Goal: Task Accomplishment & Management: Complete application form

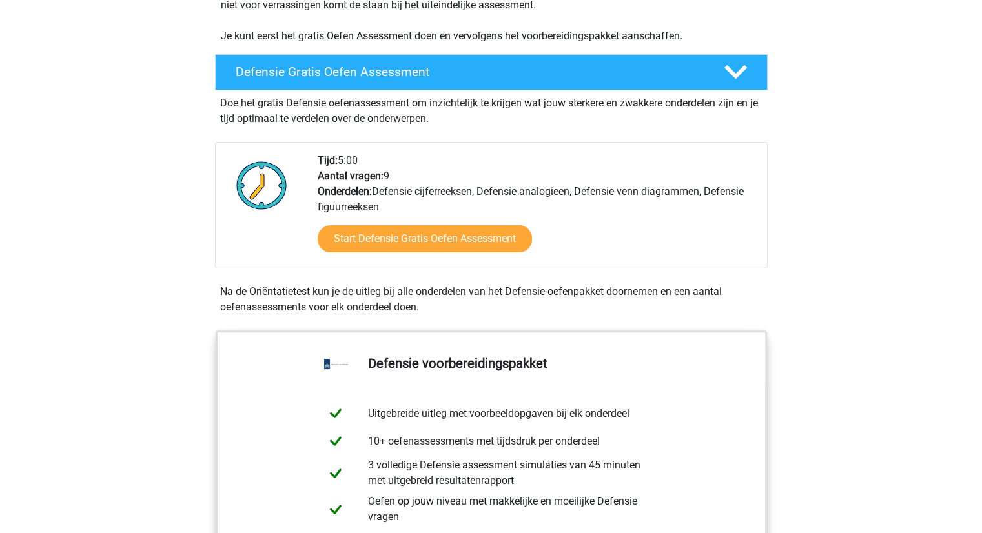
scroll to position [387, 0]
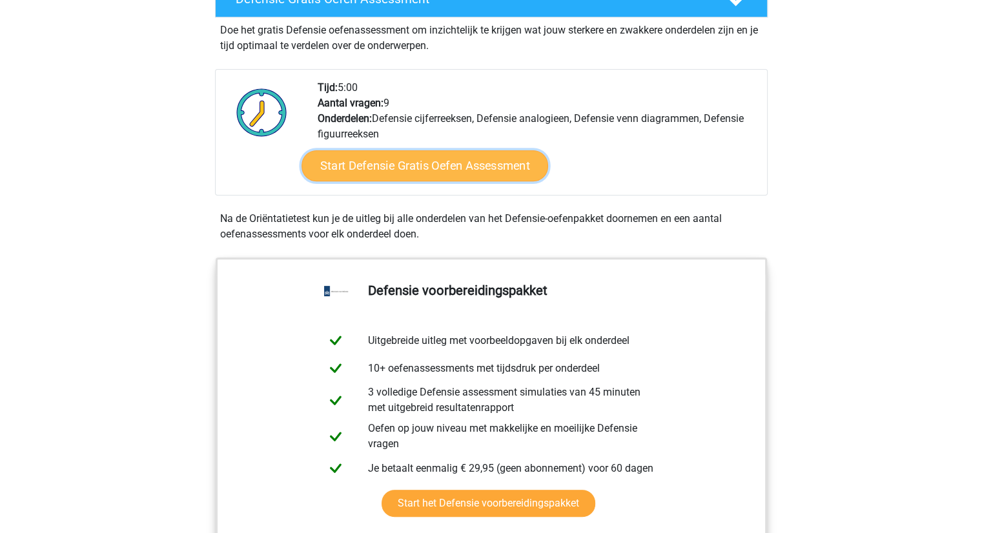
click at [416, 161] on link "Start Defensie Gratis Oefen Assessment" at bounding box center [425, 165] width 247 height 31
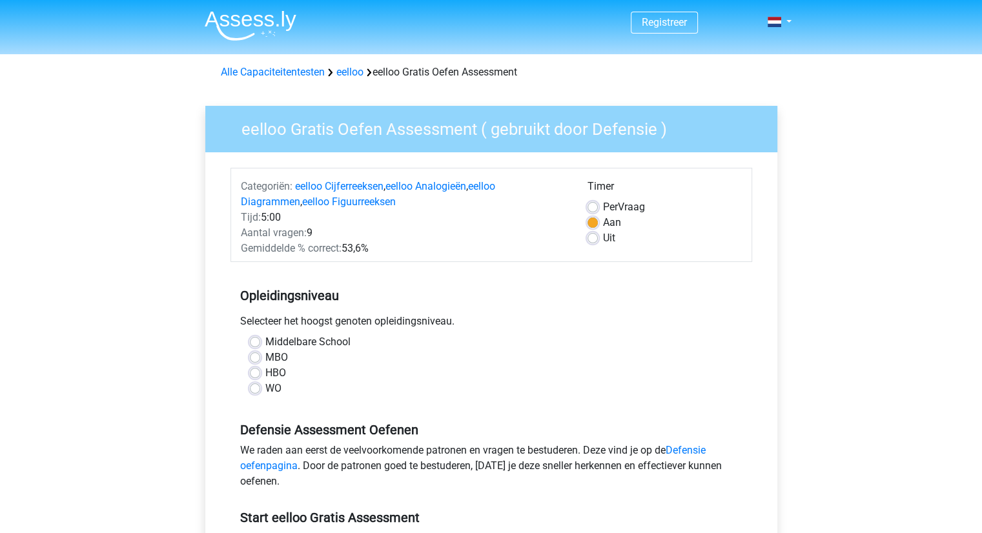
click at [265, 388] on label "WO" at bounding box center [273, 388] width 16 height 15
click at [259, 388] on input "WO" at bounding box center [255, 387] width 10 height 13
radio input "true"
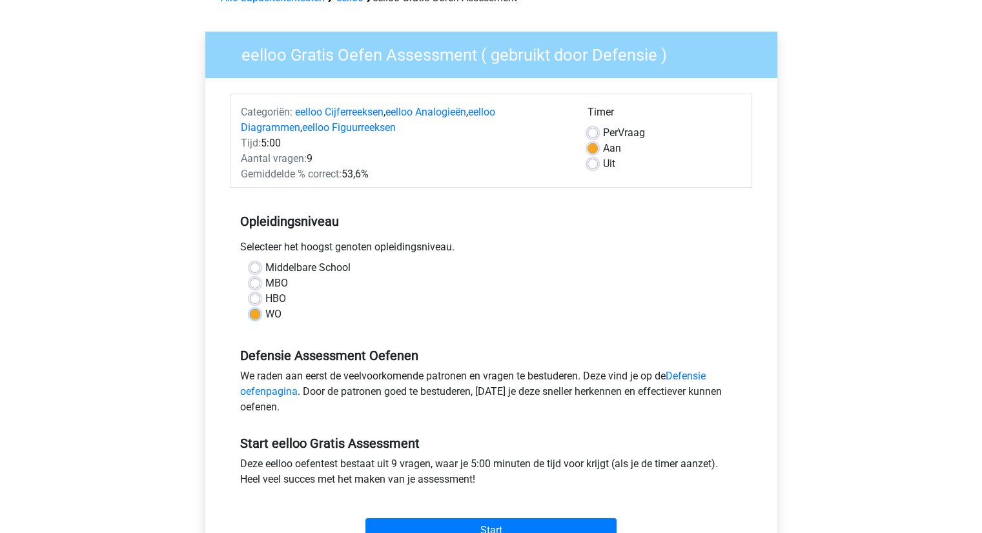
scroll to position [129, 0]
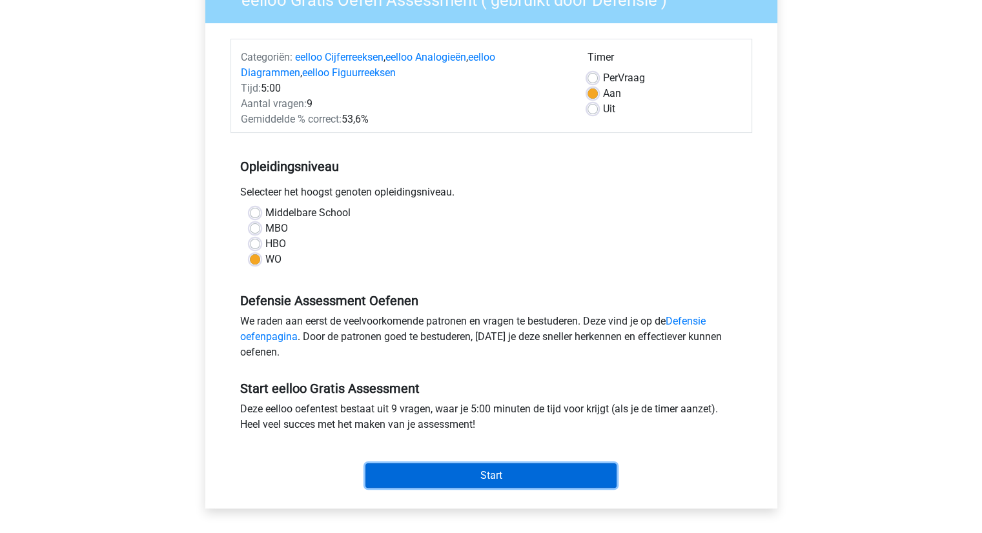
click at [445, 483] on input "Start" at bounding box center [491, 476] width 251 height 25
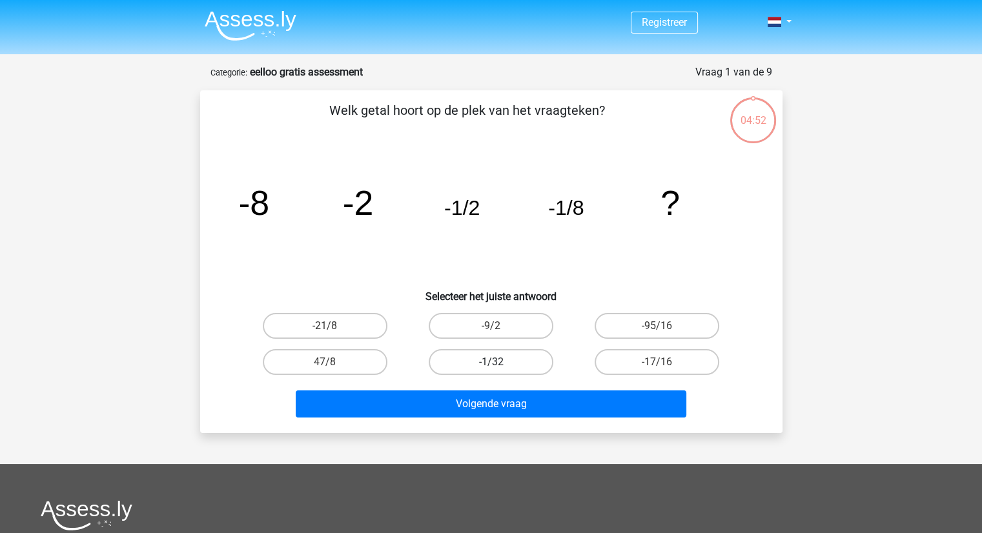
click at [479, 364] on label "-1/32" at bounding box center [491, 362] width 125 height 26
click at [491, 364] on input "-1/32" at bounding box center [495, 366] width 8 height 8
radio input "true"
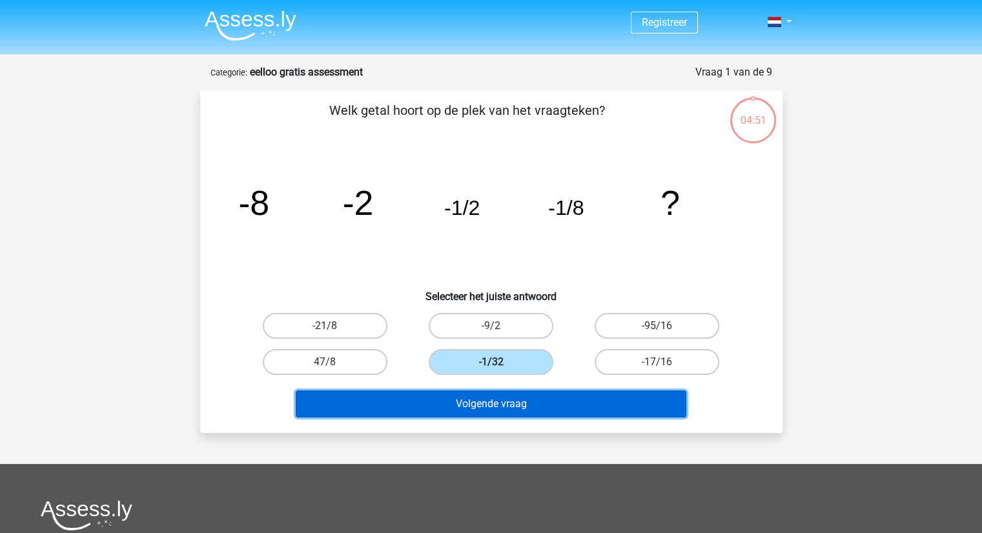
click at [454, 400] on button "Volgende vraag" at bounding box center [491, 404] width 391 height 27
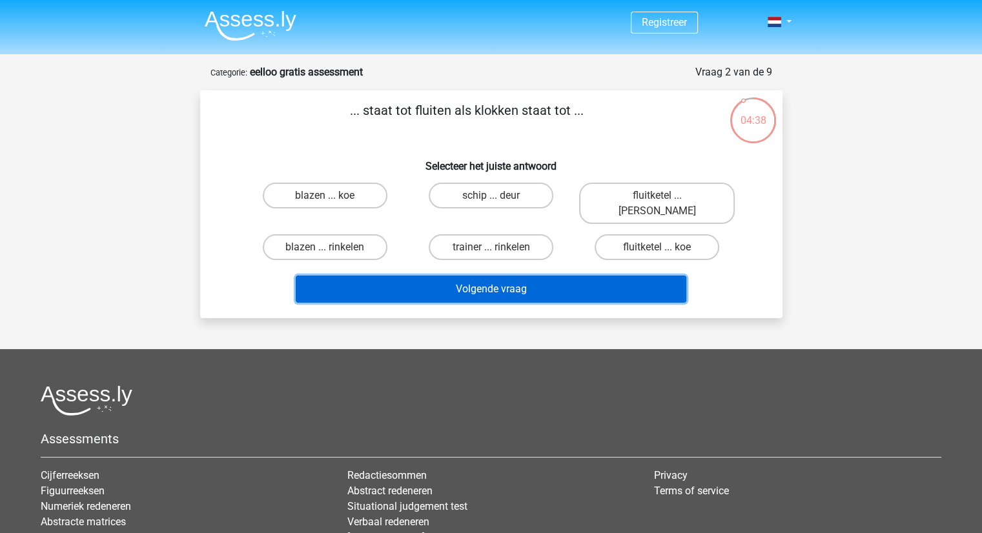
click at [406, 279] on button "Volgende vraag" at bounding box center [491, 289] width 391 height 27
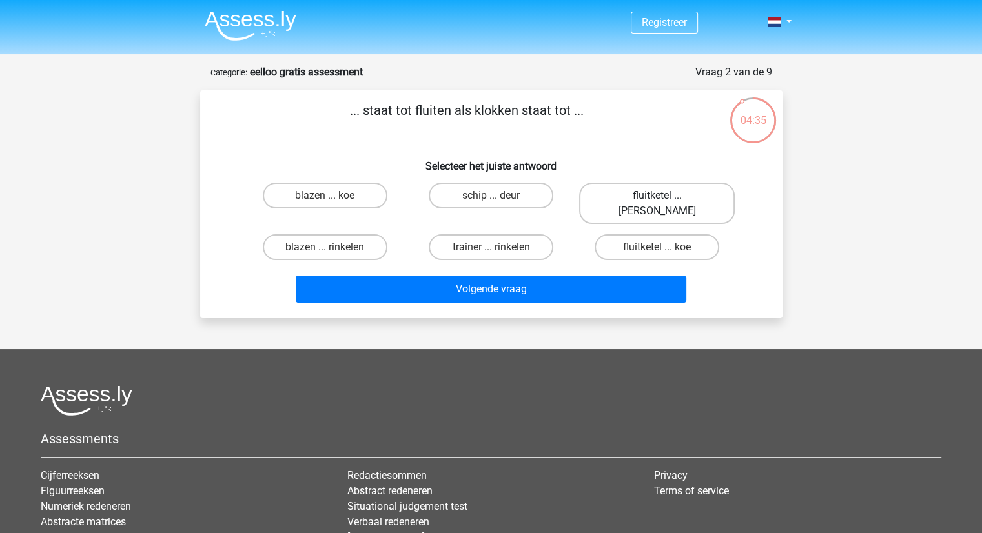
click at [641, 192] on label "fluitketel ... luiden" at bounding box center [657, 203] width 156 height 41
click at [657, 196] on input "fluitketel ... luiden" at bounding box center [661, 200] width 8 height 8
radio input "true"
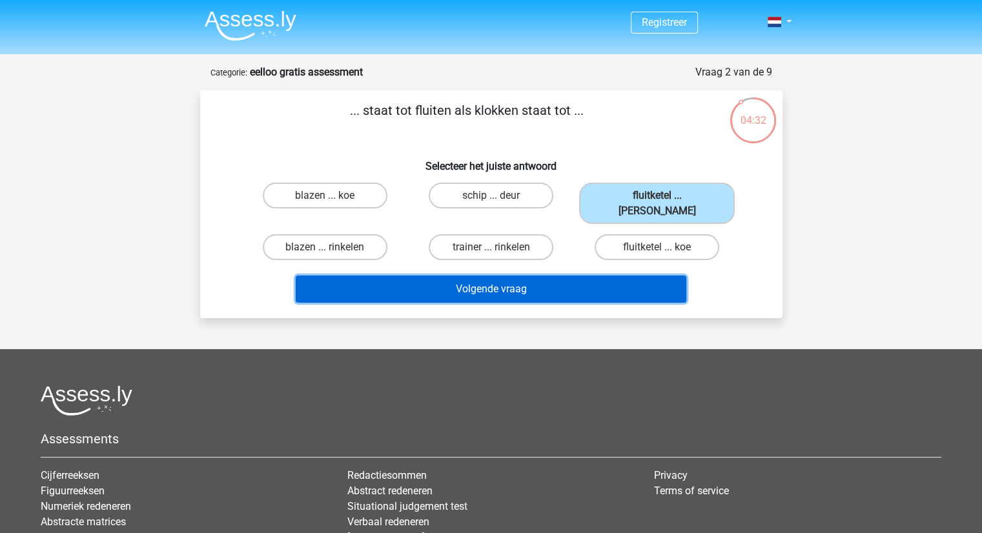
click at [439, 276] on button "Volgende vraag" at bounding box center [491, 289] width 391 height 27
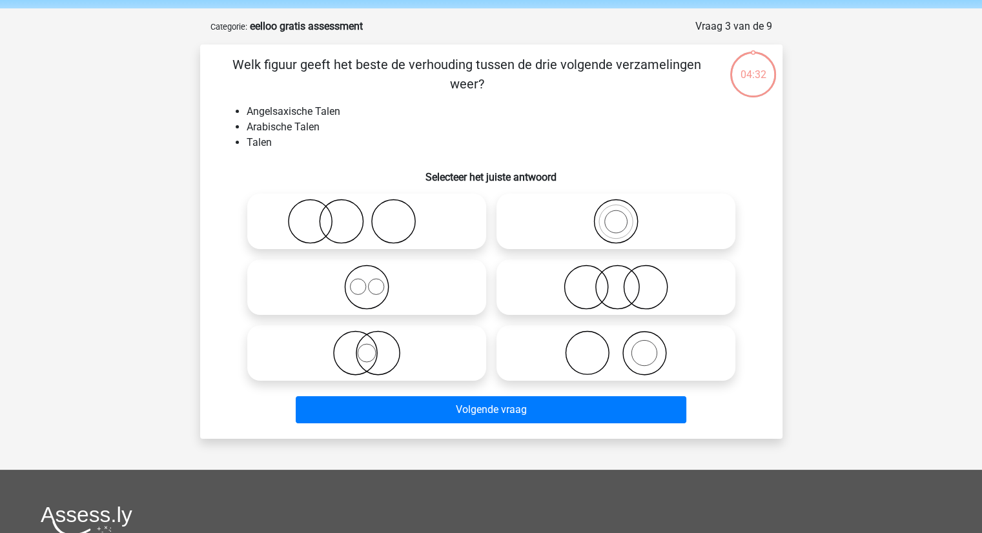
scroll to position [65, 0]
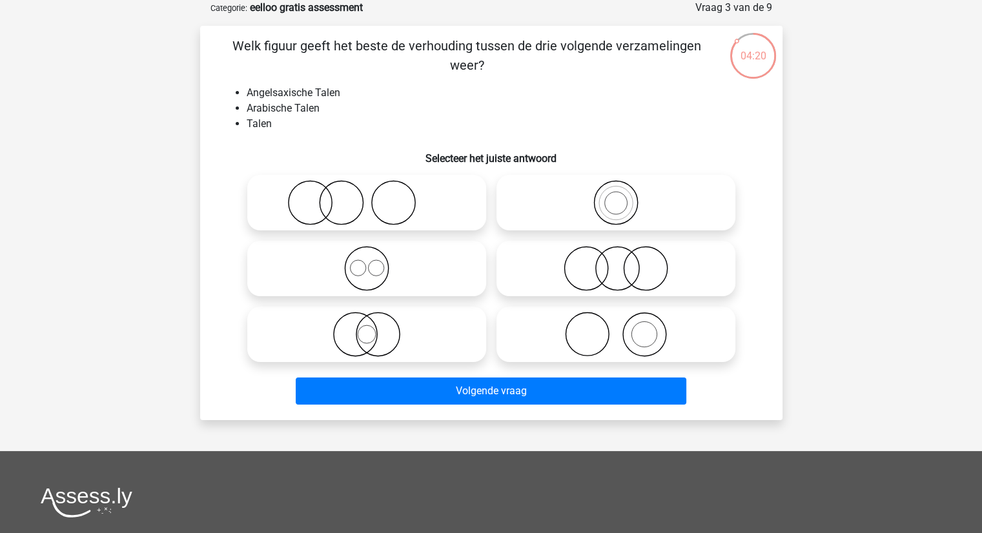
click at [426, 276] on icon at bounding box center [367, 268] width 229 height 45
click at [375, 262] on input "radio" at bounding box center [371, 258] width 8 height 8
radio input "true"
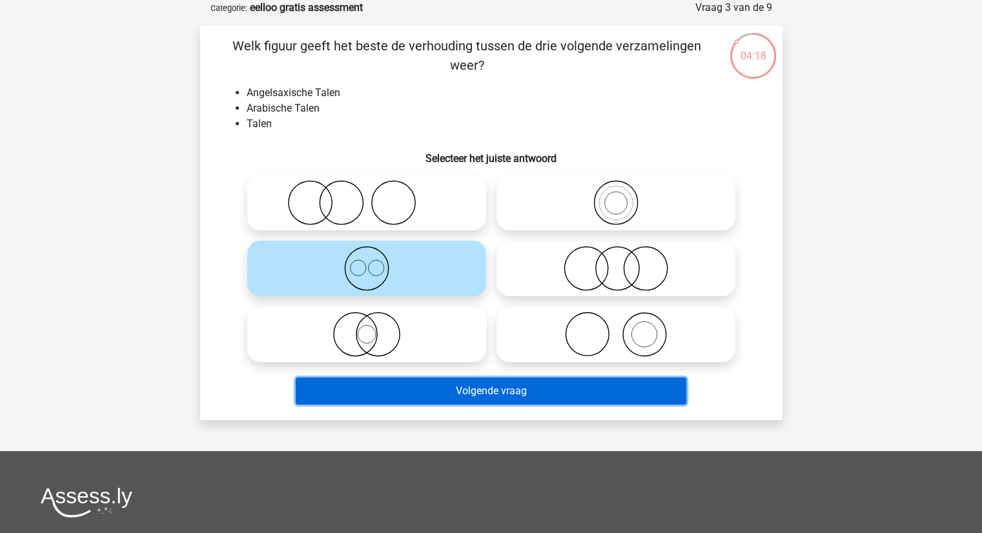
click at [446, 393] on button "Volgende vraag" at bounding box center [491, 391] width 391 height 27
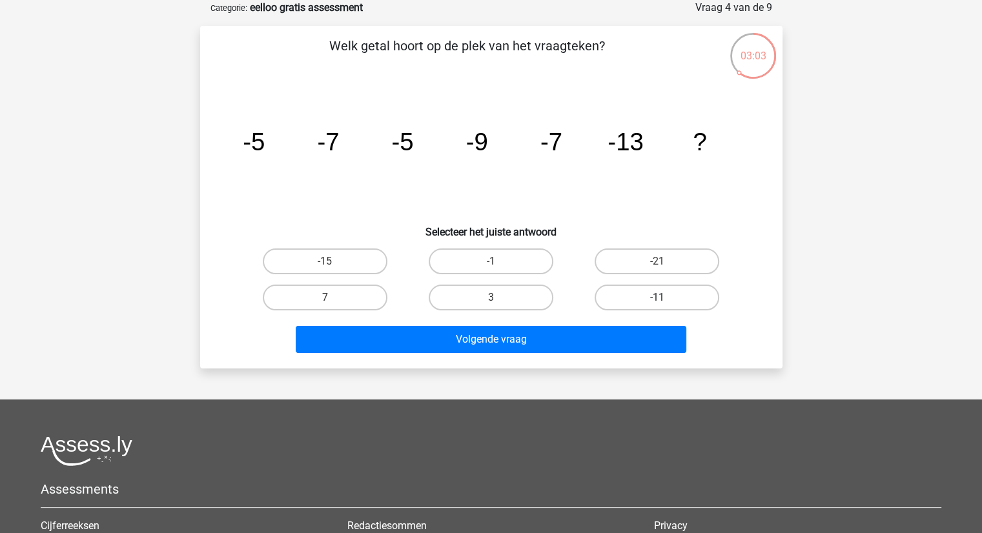
drag, startPoint x: 650, startPoint y: 289, endPoint x: 658, endPoint y: 296, distance: 10.6
click at [649, 289] on label "-11" at bounding box center [657, 298] width 125 height 26
click at [657, 298] on input "-11" at bounding box center [661, 302] width 8 height 8
radio input "true"
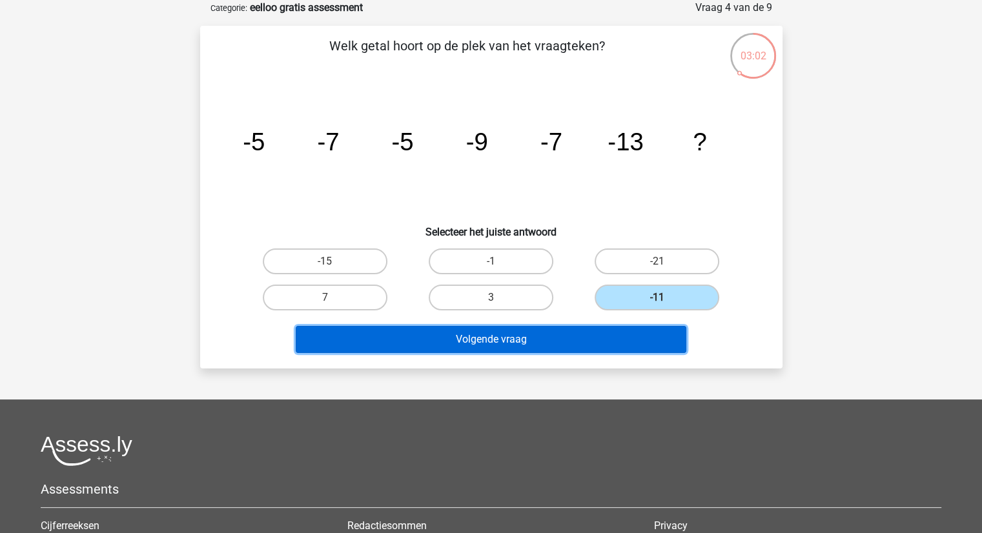
click at [568, 341] on button "Volgende vraag" at bounding box center [491, 339] width 391 height 27
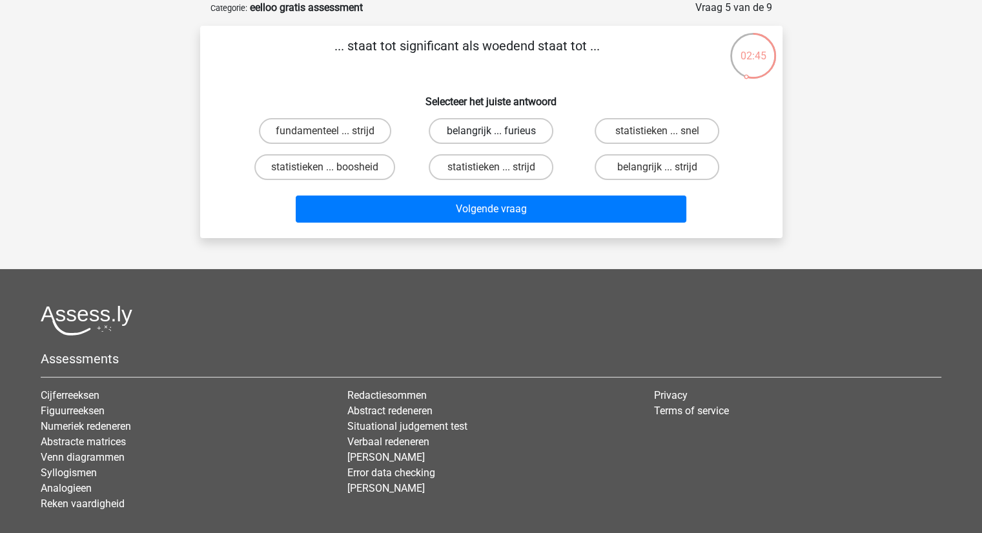
click at [507, 137] on label "belangrijk ... furieus" at bounding box center [491, 131] width 125 height 26
click at [499, 137] on input "belangrijk ... furieus" at bounding box center [495, 135] width 8 height 8
radio input "true"
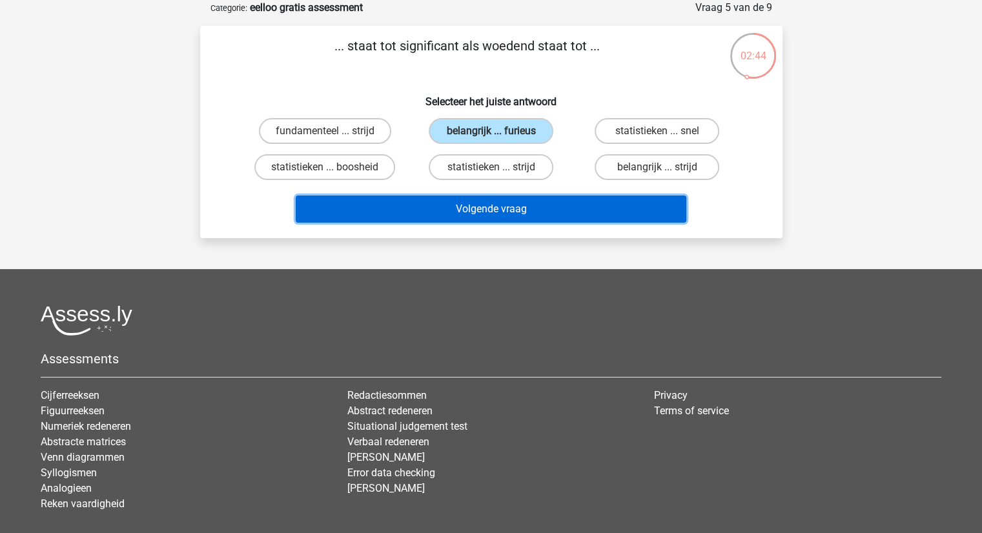
click at [471, 203] on button "Volgende vraag" at bounding box center [491, 209] width 391 height 27
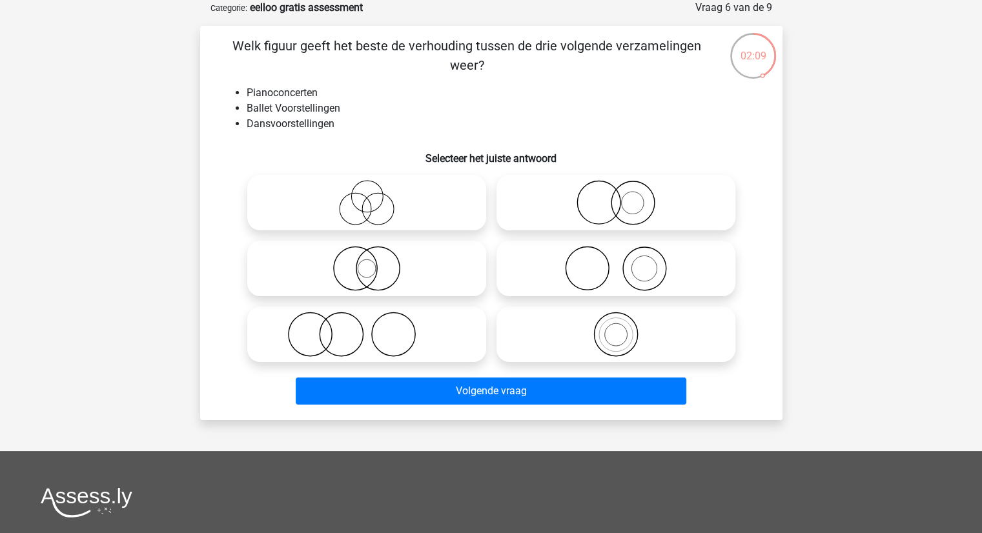
click at [618, 245] on label at bounding box center [616, 269] width 239 height 56
click at [618, 254] on input "radio" at bounding box center [620, 258] width 8 height 8
radio input "true"
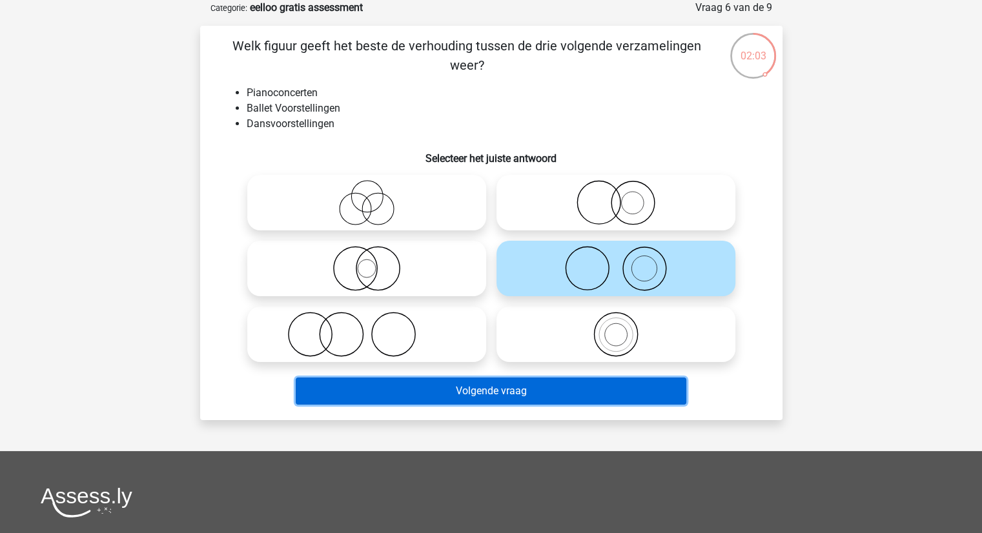
click at [495, 392] on button "Volgende vraag" at bounding box center [491, 391] width 391 height 27
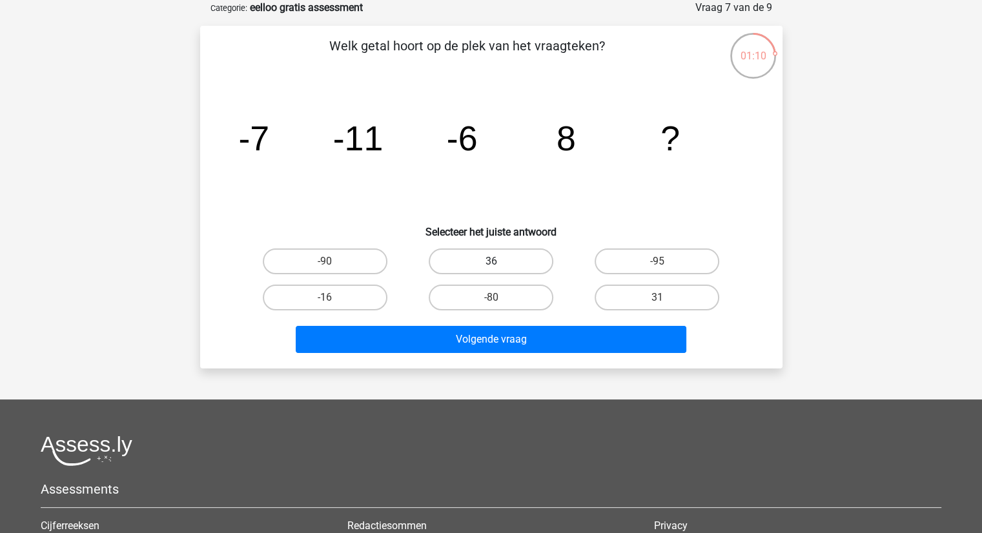
click at [466, 262] on label "36" at bounding box center [491, 262] width 125 height 26
click at [491, 262] on input "36" at bounding box center [495, 266] width 8 height 8
radio input "true"
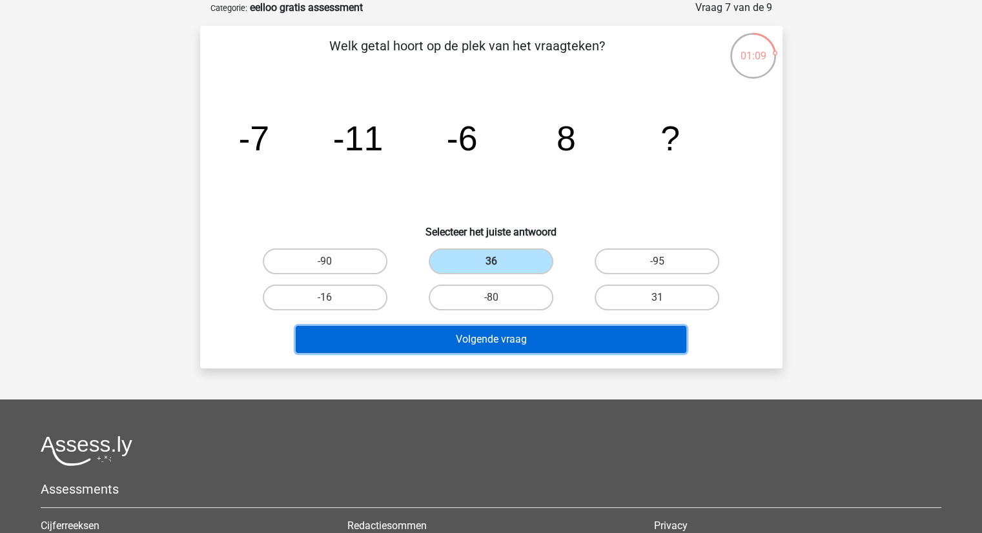
click at [478, 336] on button "Volgende vraag" at bounding box center [491, 339] width 391 height 27
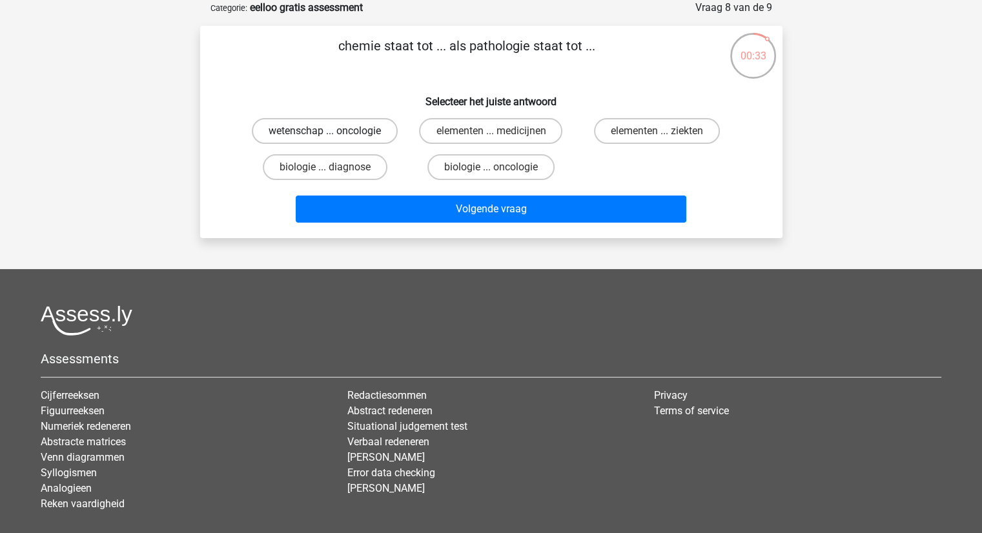
click at [313, 130] on label "wetenschap ... oncologie" at bounding box center [325, 131] width 146 height 26
click at [325, 131] on input "wetenschap ... oncologie" at bounding box center [329, 135] width 8 height 8
radio input "true"
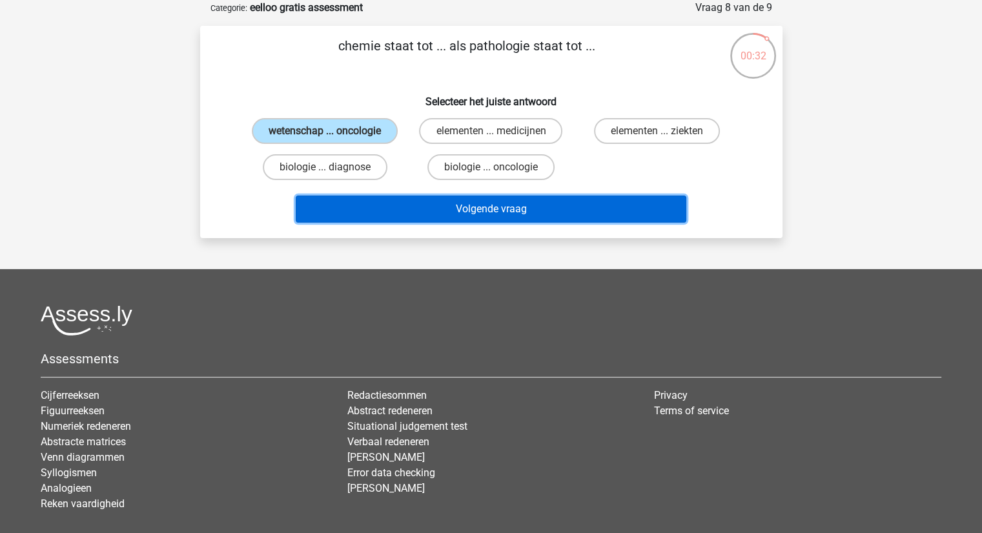
click at [456, 203] on button "Volgende vraag" at bounding box center [491, 209] width 391 height 27
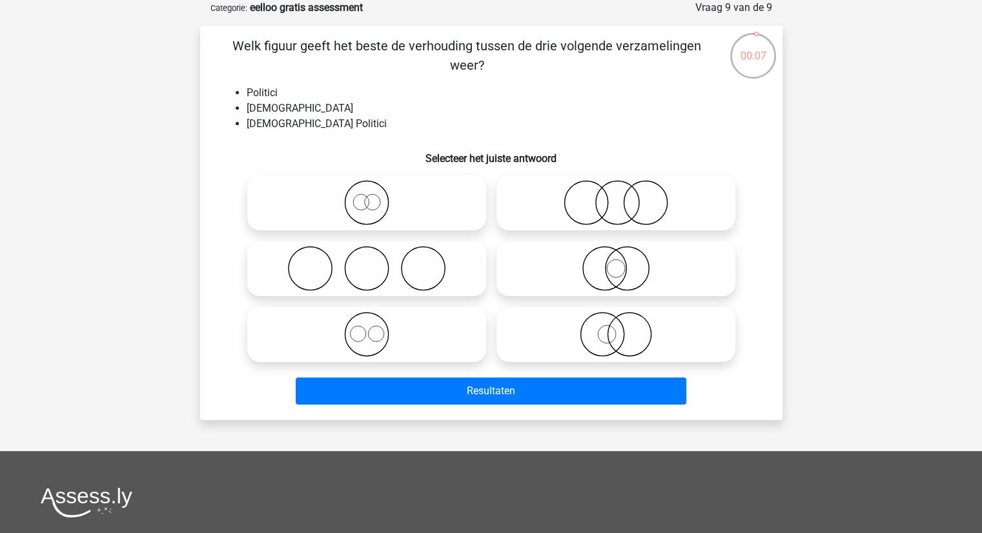
click at [593, 324] on icon at bounding box center [616, 334] width 229 height 45
click at [616, 324] on input "radio" at bounding box center [620, 324] width 8 height 8
radio input "true"
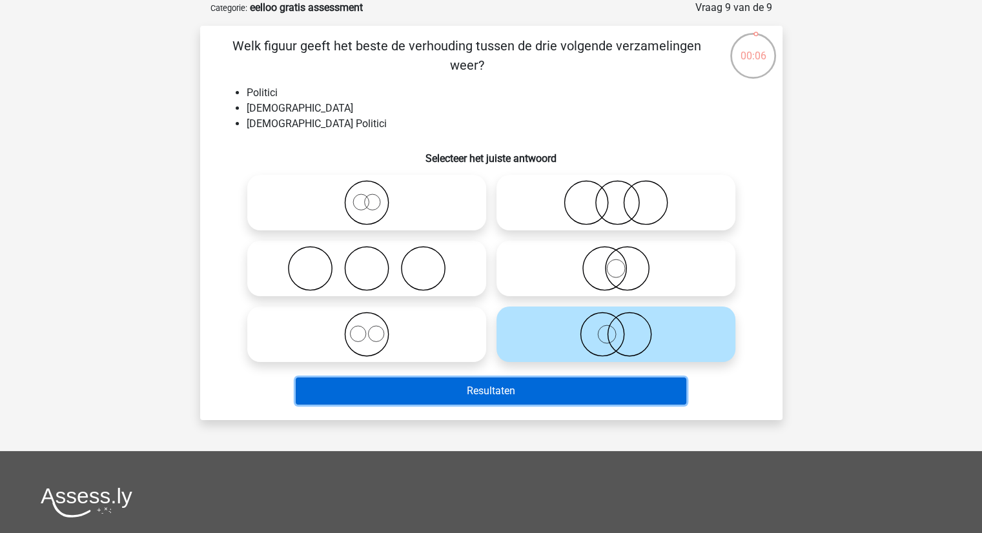
click at [530, 388] on button "Resultaten" at bounding box center [491, 391] width 391 height 27
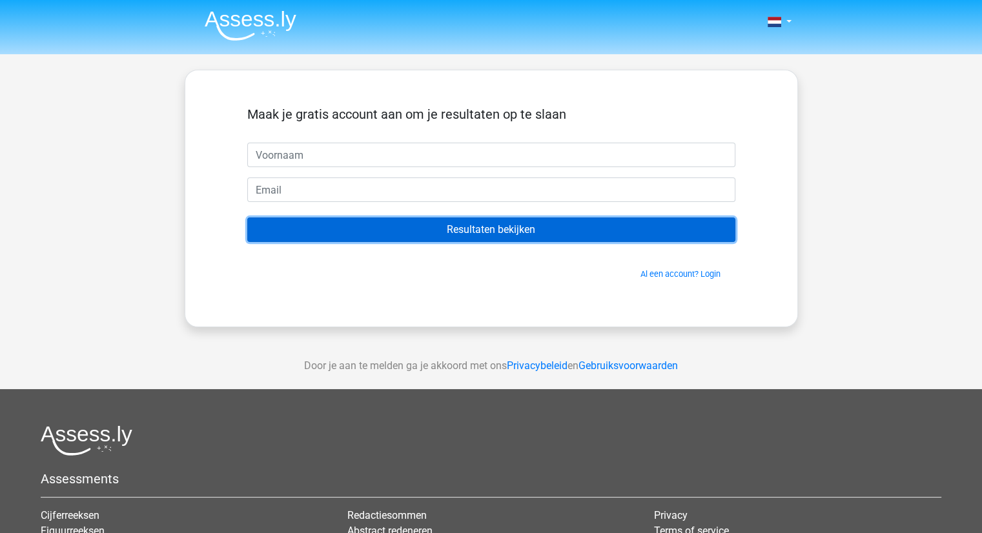
click at [460, 231] on input "Resultaten bekijken" at bounding box center [491, 230] width 488 height 25
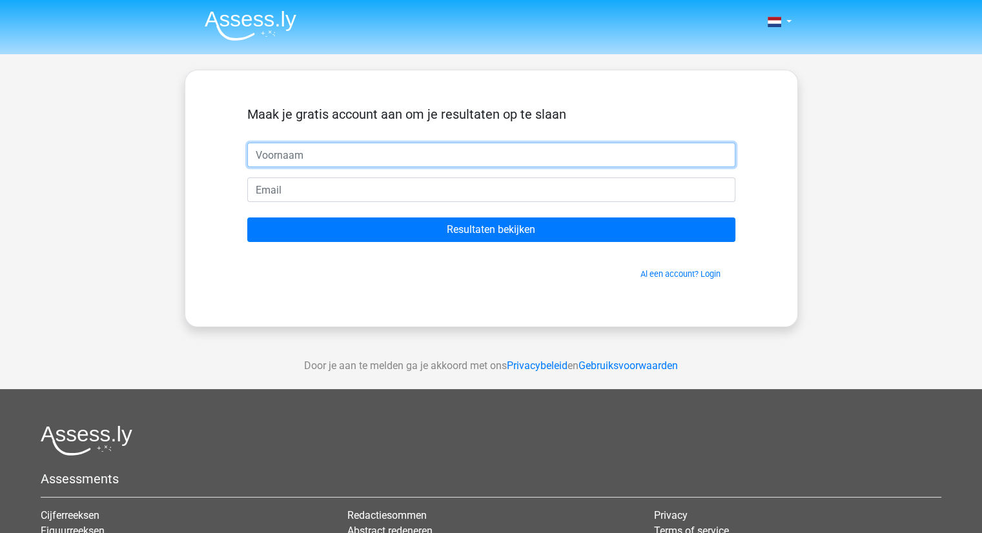
click at [401, 152] on input "text" at bounding box center [491, 155] width 488 height 25
type input "bla@bla.com"
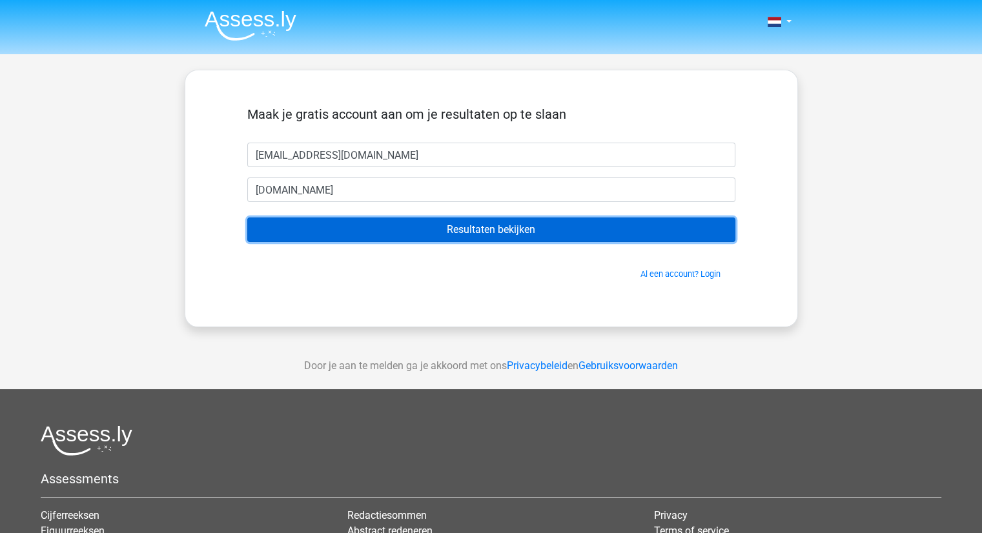
click at [584, 233] on input "Resultaten bekijken" at bounding box center [491, 230] width 488 height 25
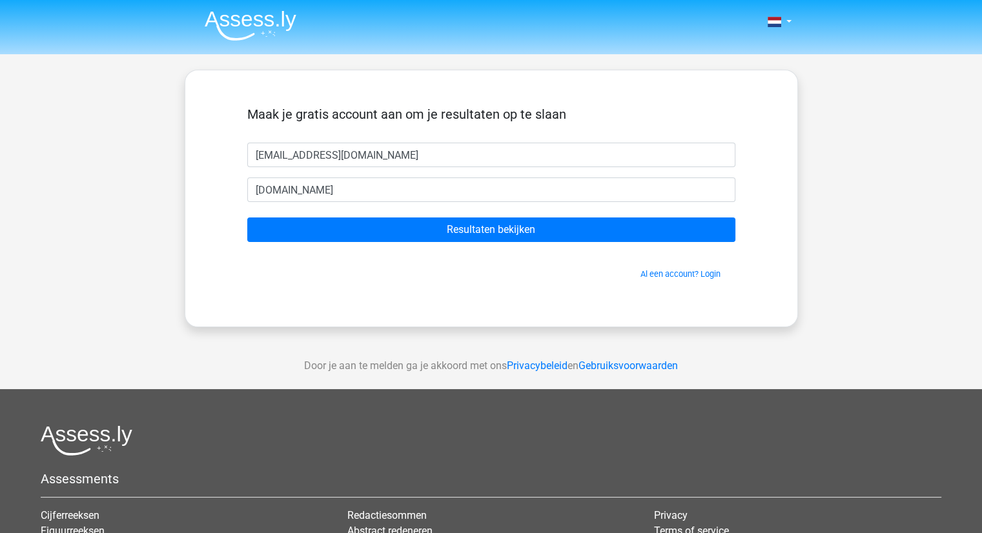
click at [307, 141] on div "Maak je gratis account aan om je resultaten op te slaan" at bounding box center [491, 125] width 488 height 36
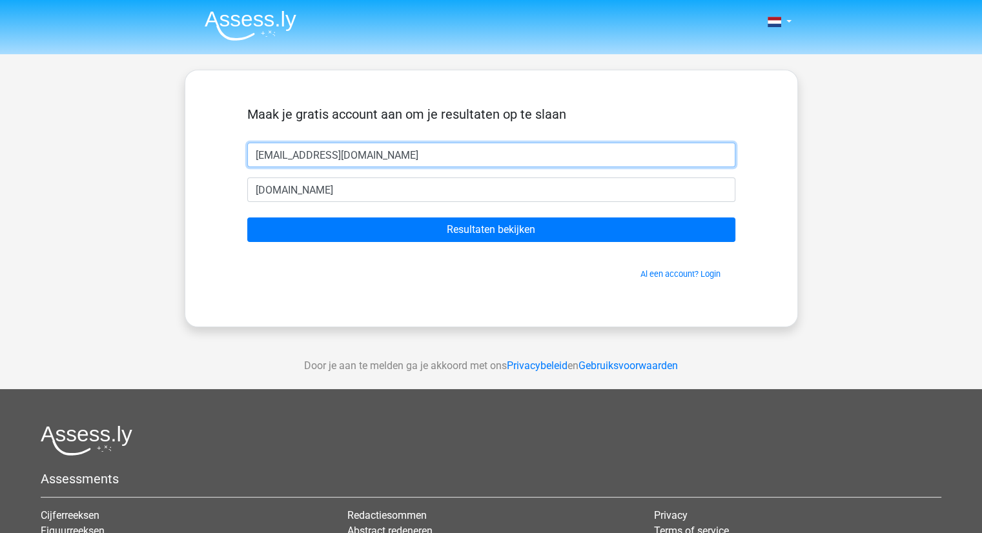
click at [311, 153] on input "bla@bla.com" at bounding box center [491, 155] width 488 height 25
click at [315, 150] on input "bla@bla.com" at bounding box center [491, 155] width 488 height 25
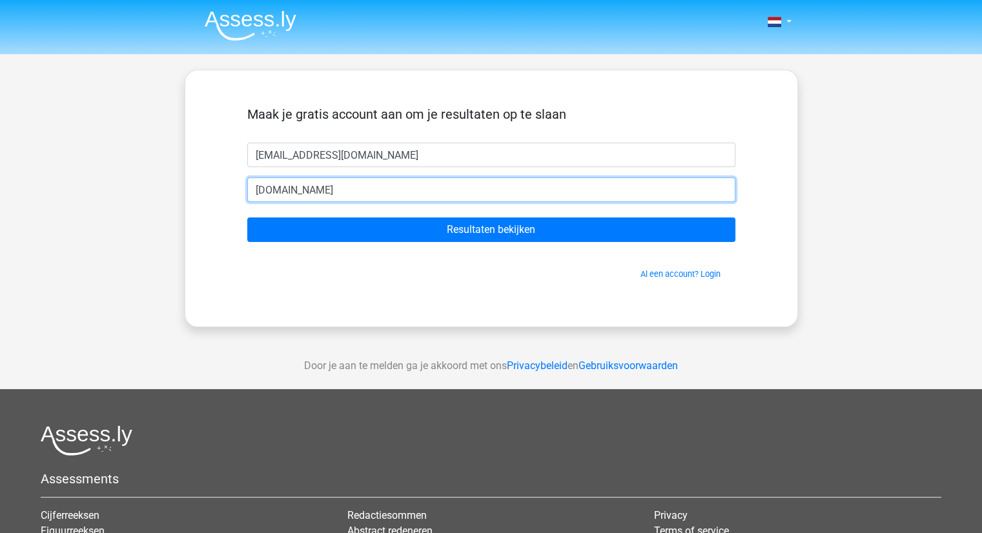
paste input "bla@"
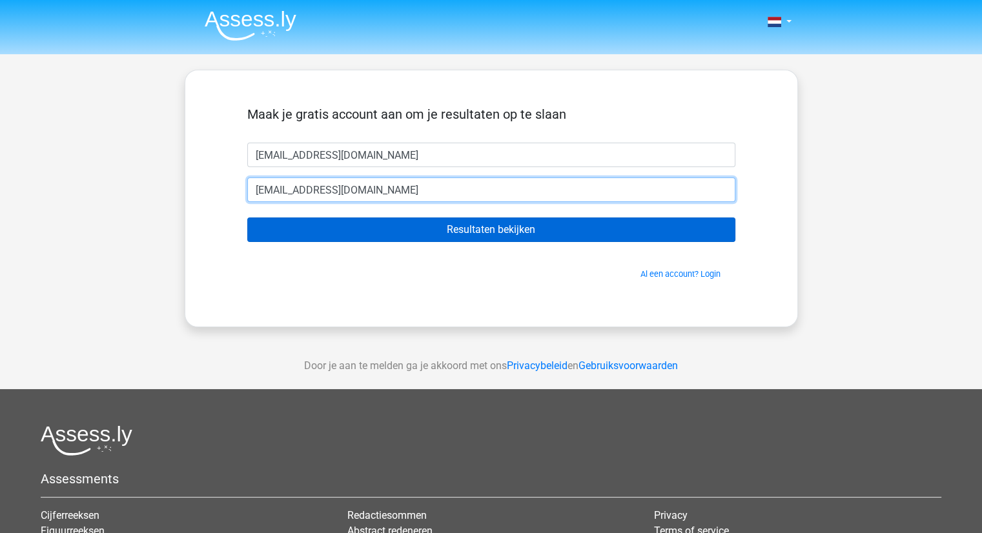
type input "bla@bla.com"
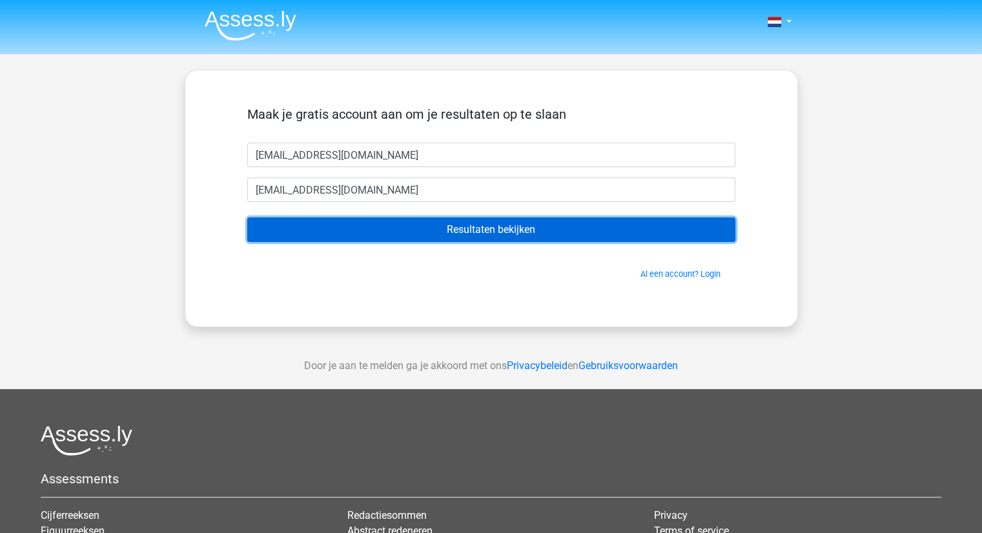
click at [514, 233] on input "Resultaten bekijken" at bounding box center [491, 230] width 488 height 25
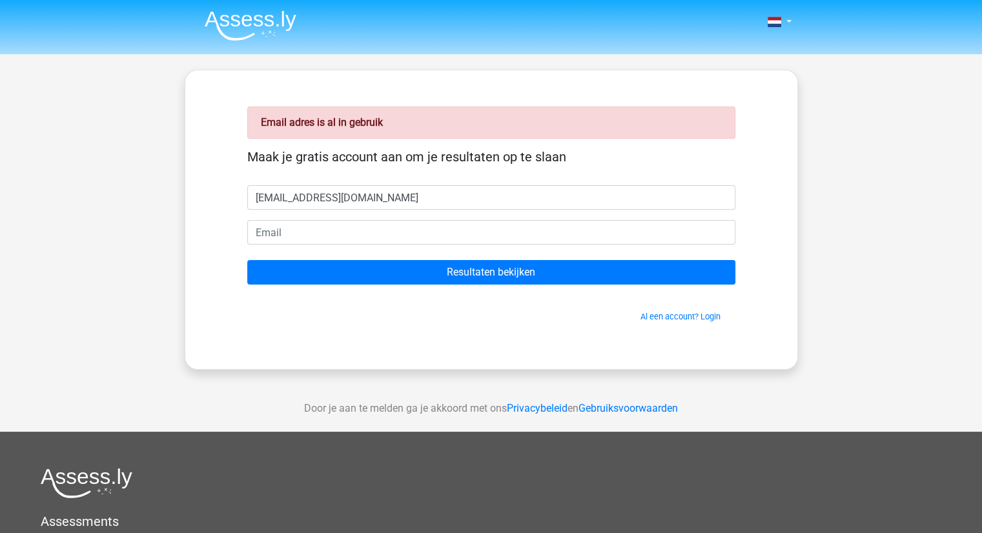
type input "[EMAIL_ADDRESS][DOMAIN_NAME]"
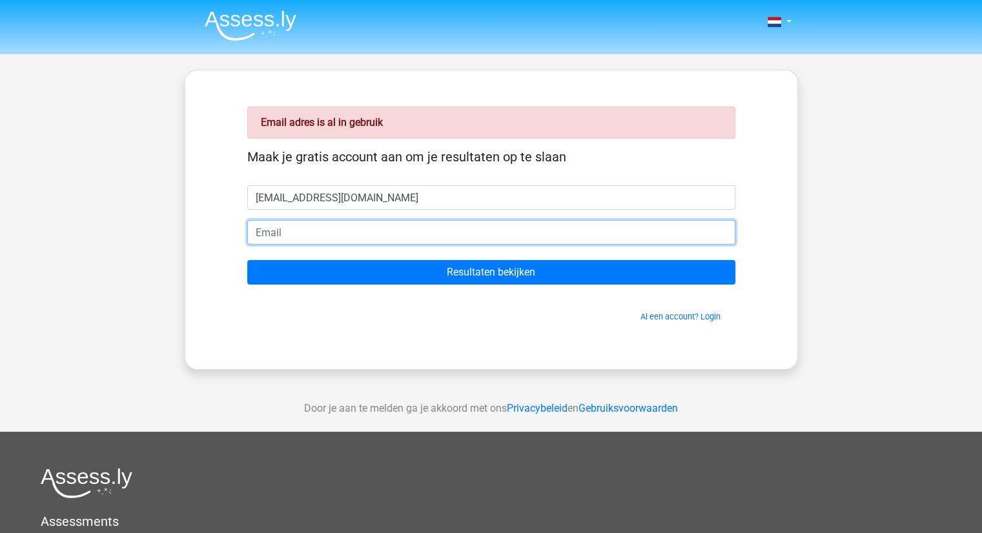
paste input "[EMAIL_ADDRESS][DOMAIN_NAME]"
type input "[EMAIL_ADDRESS][DOMAIN_NAME]"
click at [247, 260] on input "Resultaten bekijken" at bounding box center [491, 272] width 488 height 25
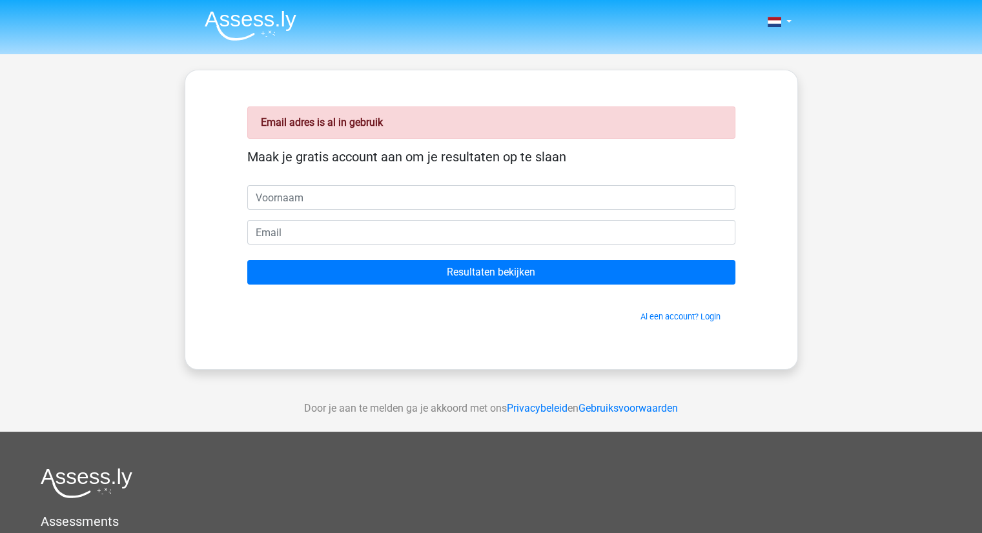
click at [333, 194] on input "text" at bounding box center [491, 197] width 488 height 25
type input "lorem"
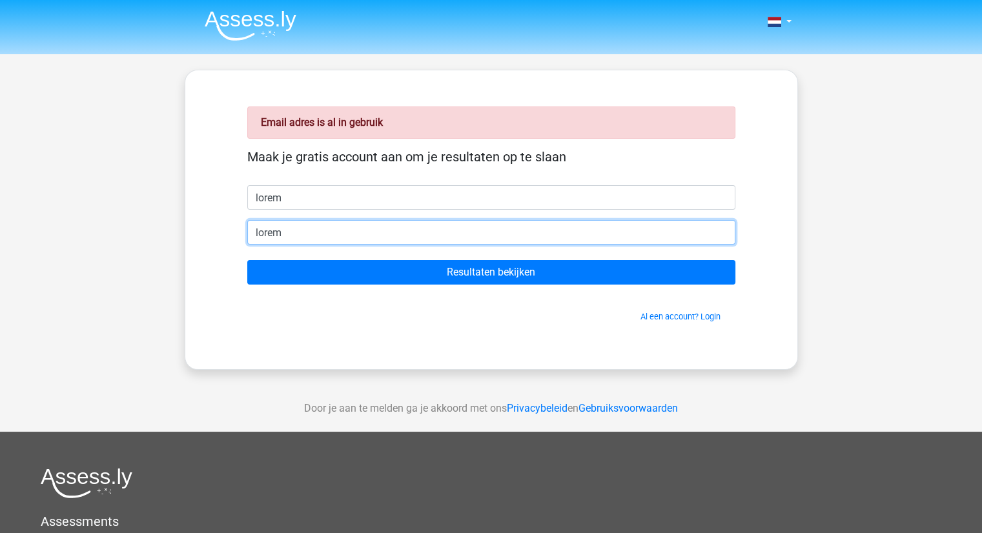
type input "[EMAIL_ADDRESS][DOMAIN_NAME]"
click at [247, 260] on input "Resultaten bekijken" at bounding box center [491, 272] width 488 height 25
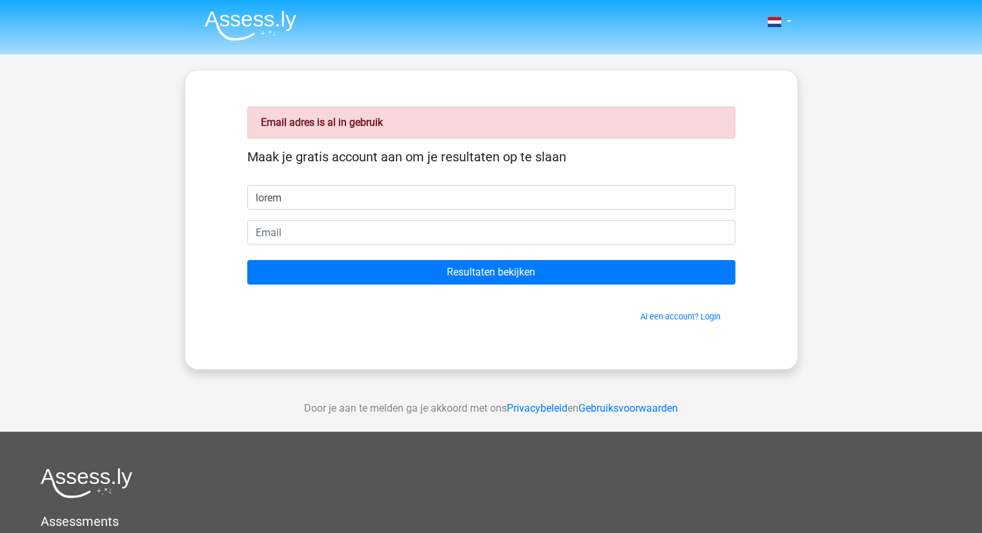
type input "lorem"
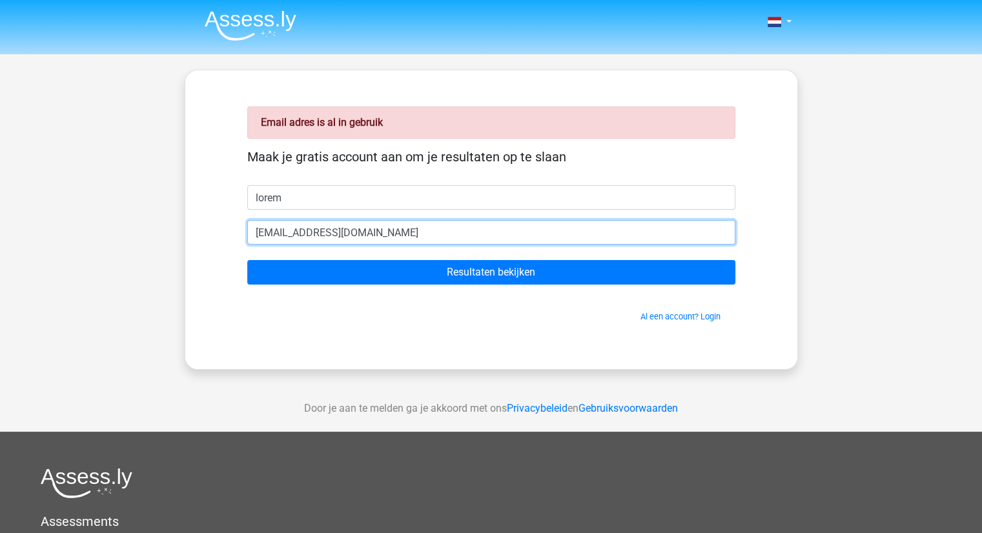
type input "[EMAIL_ADDRESS][DOMAIN_NAME]"
click at [247, 260] on input "Resultaten bekijken" at bounding box center [491, 272] width 488 height 25
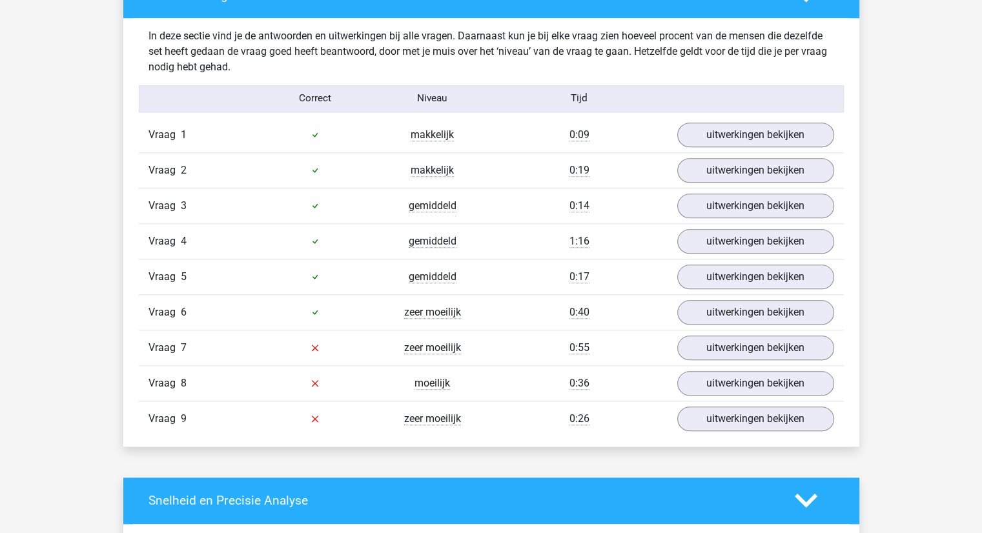
scroll to position [1421, 0]
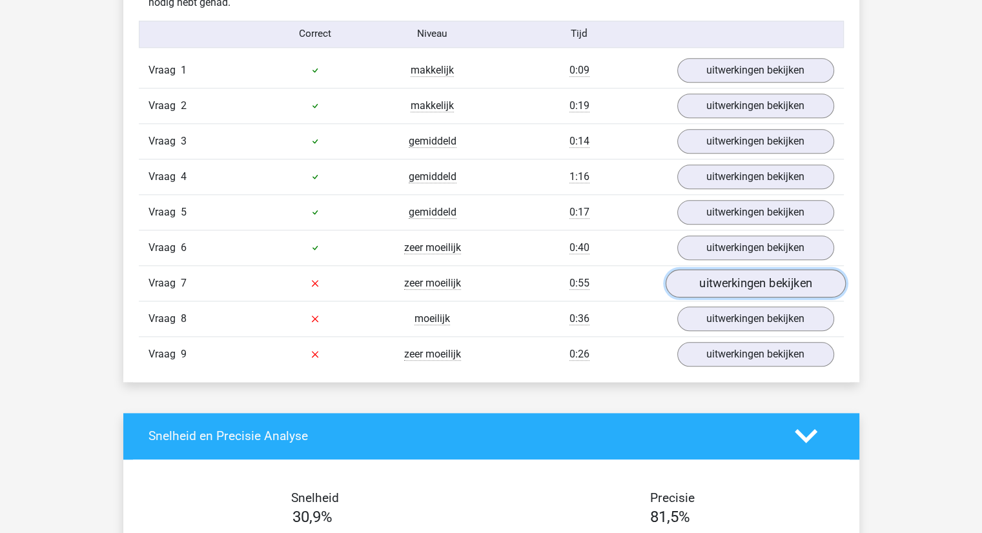
click at [711, 278] on link "uitwerkingen bekijken" at bounding box center [755, 283] width 180 height 28
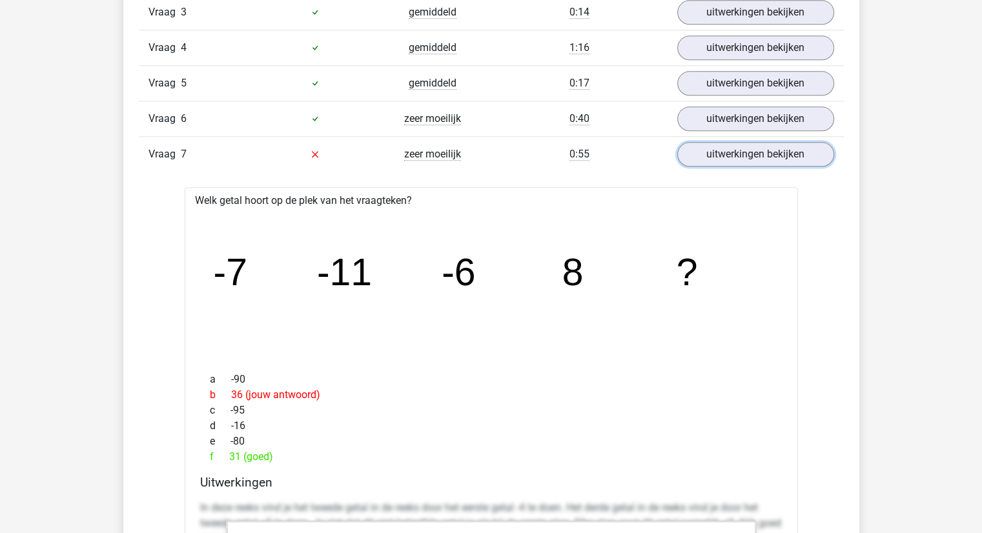
scroll to position [1485, 0]
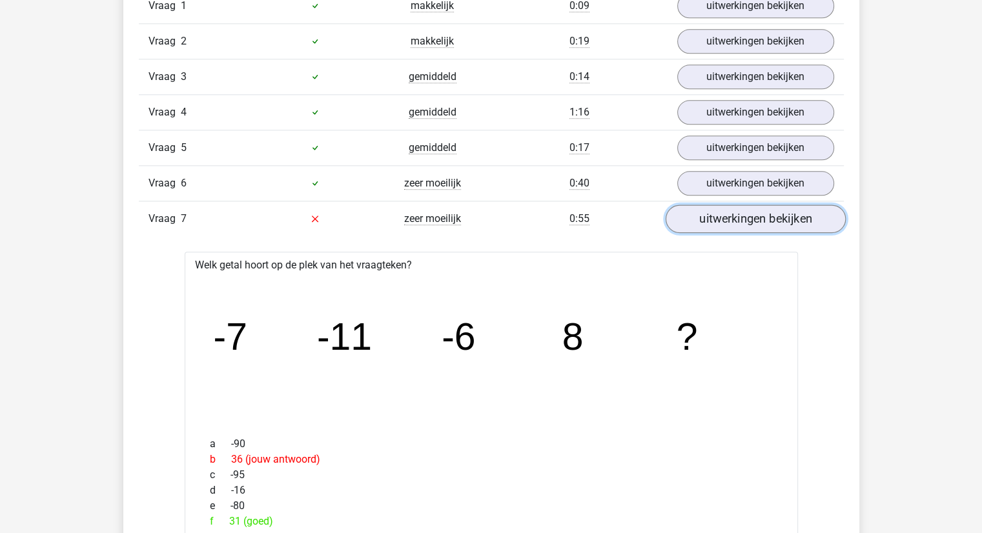
click at [772, 210] on link "uitwerkingen bekijken" at bounding box center [755, 219] width 180 height 28
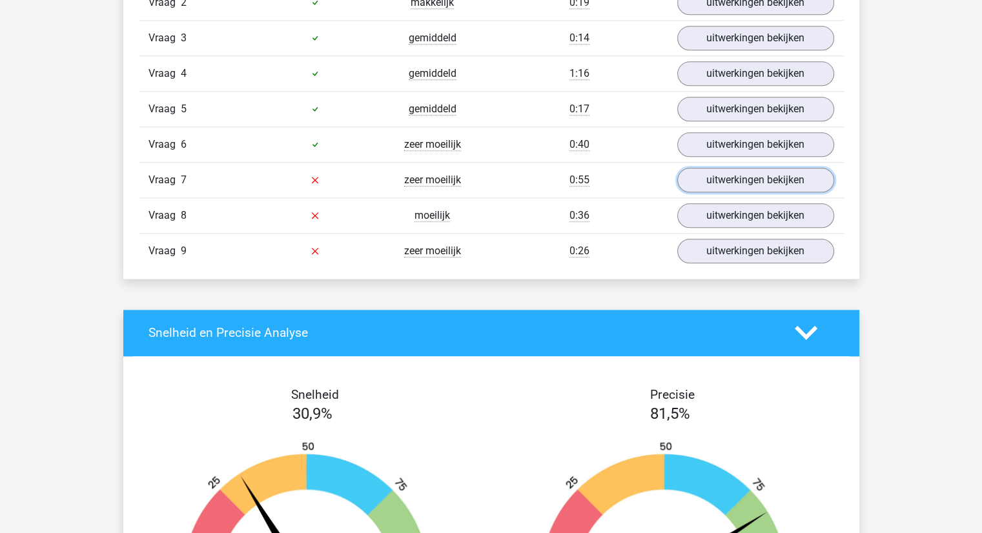
scroll to position [1356, 0]
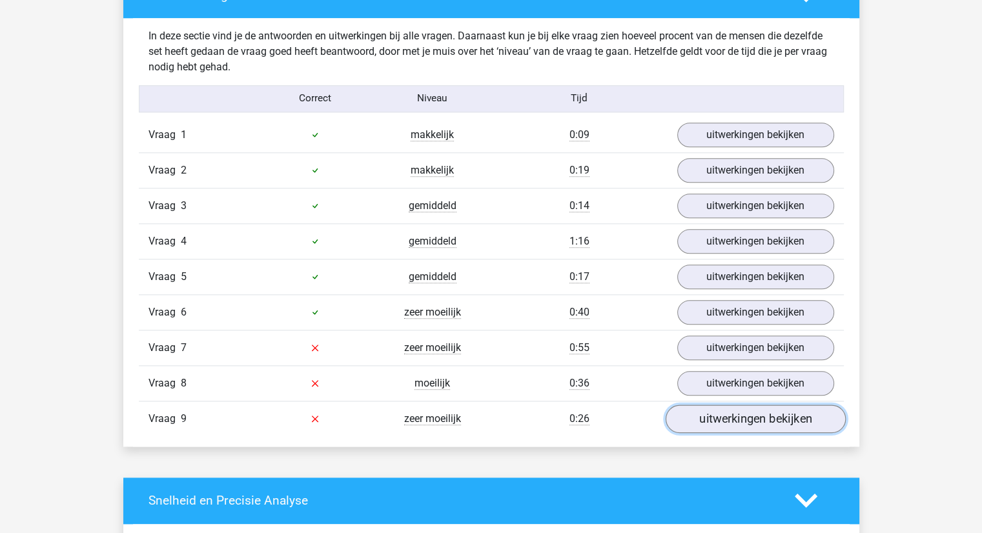
click at [738, 421] on link "uitwerkingen bekijken" at bounding box center [755, 419] width 180 height 28
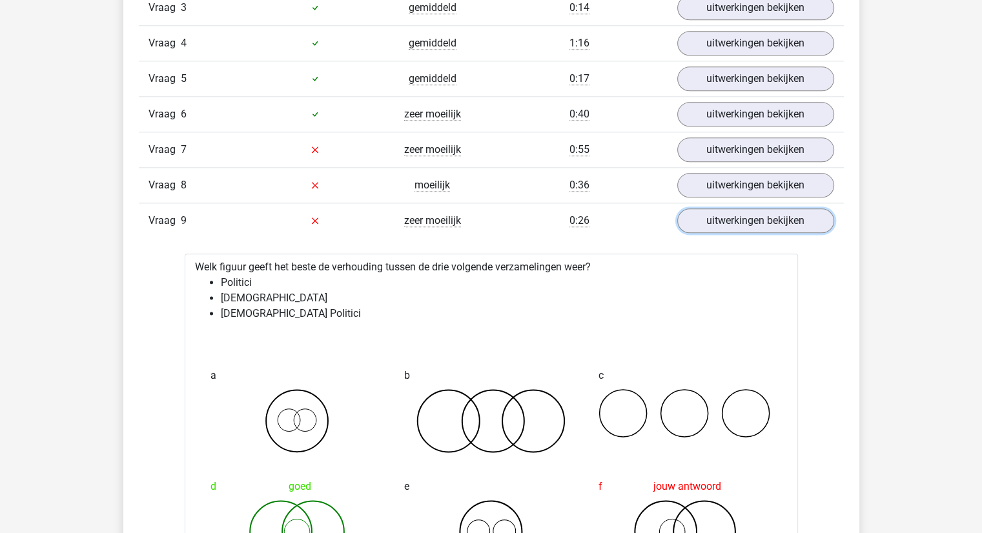
scroll to position [1550, 0]
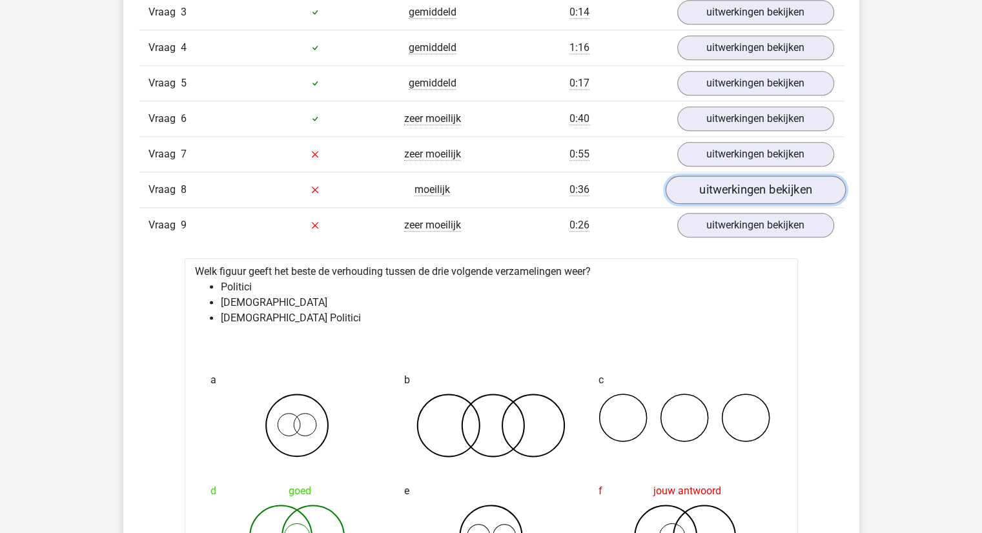
click at [713, 189] on link "uitwerkingen bekijken" at bounding box center [755, 190] width 180 height 28
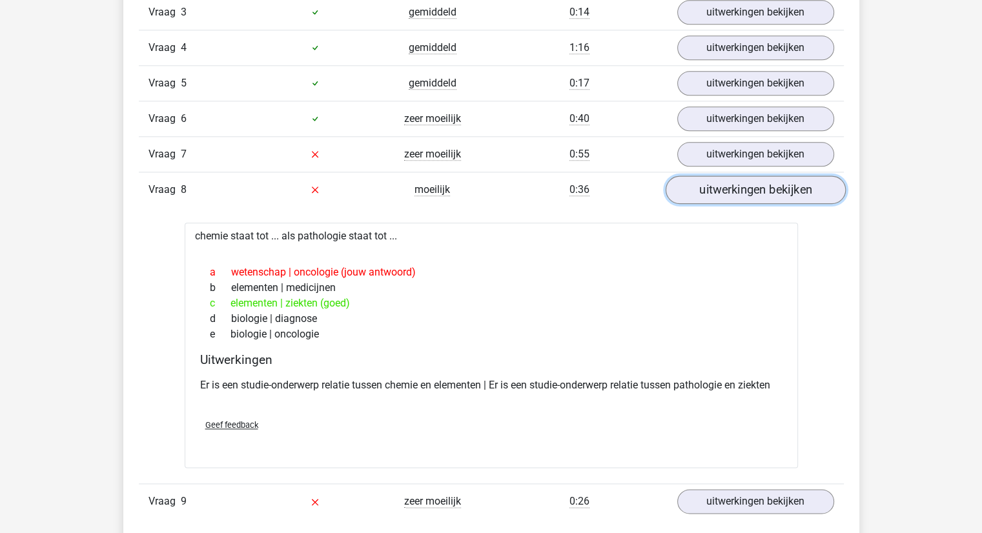
click at [713, 189] on link "uitwerkingen bekijken" at bounding box center [755, 190] width 180 height 28
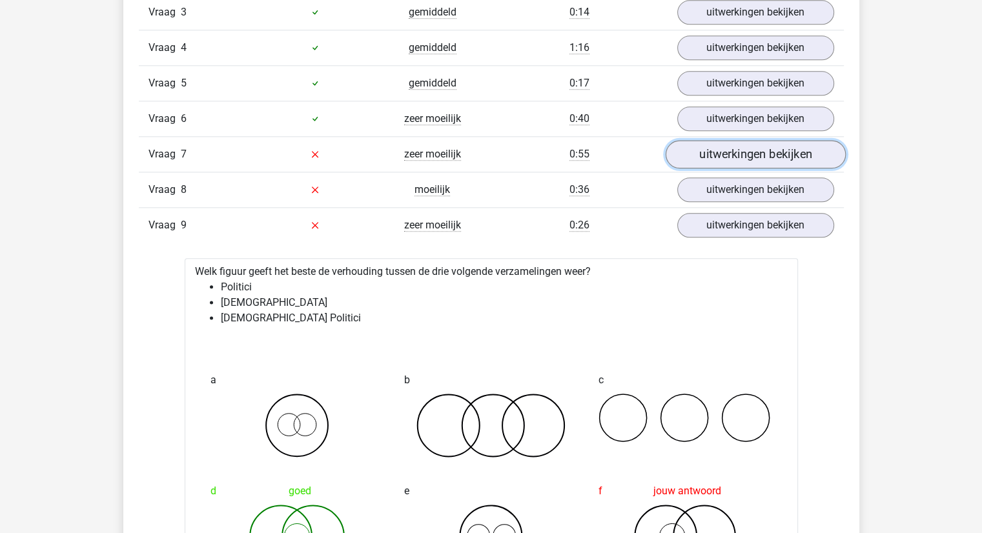
click at [719, 146] on link "uitwerkingen bekijken" at bounding box center [755, 154] width 180 height 28
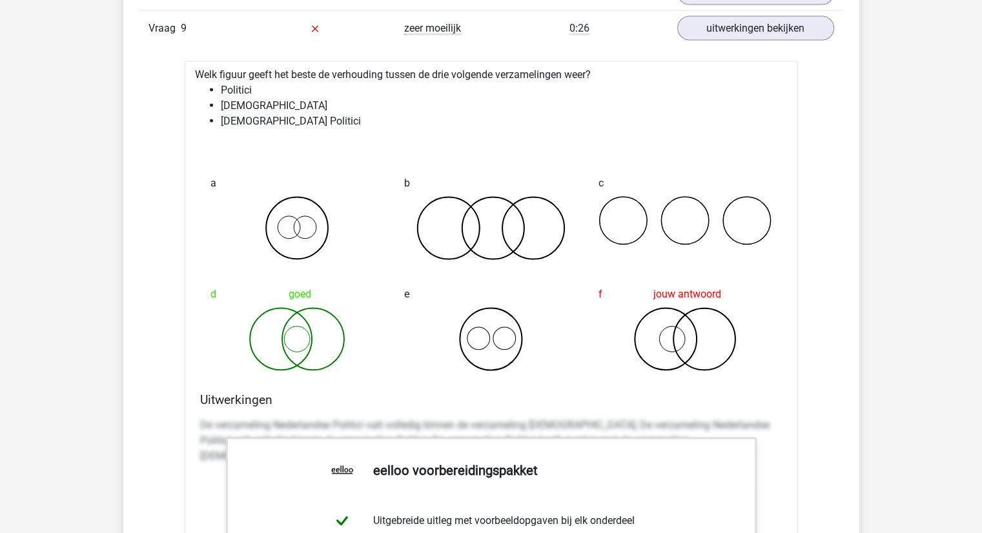
scroll to position [2454, 0]
